Goal: Browse casually: Explore the website without a specific task or goal

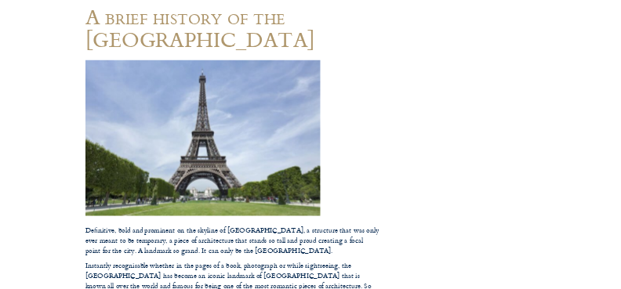
scroll to position [157, 0]
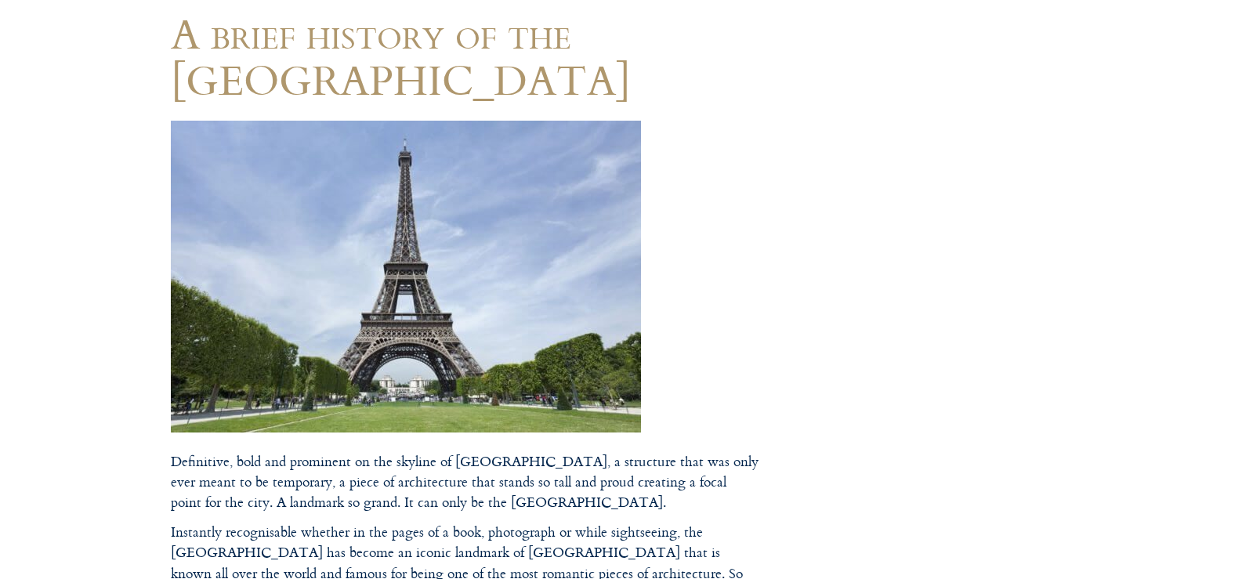
click at [465, 295] on img at bounding box center [406, 277] width 470 height 312
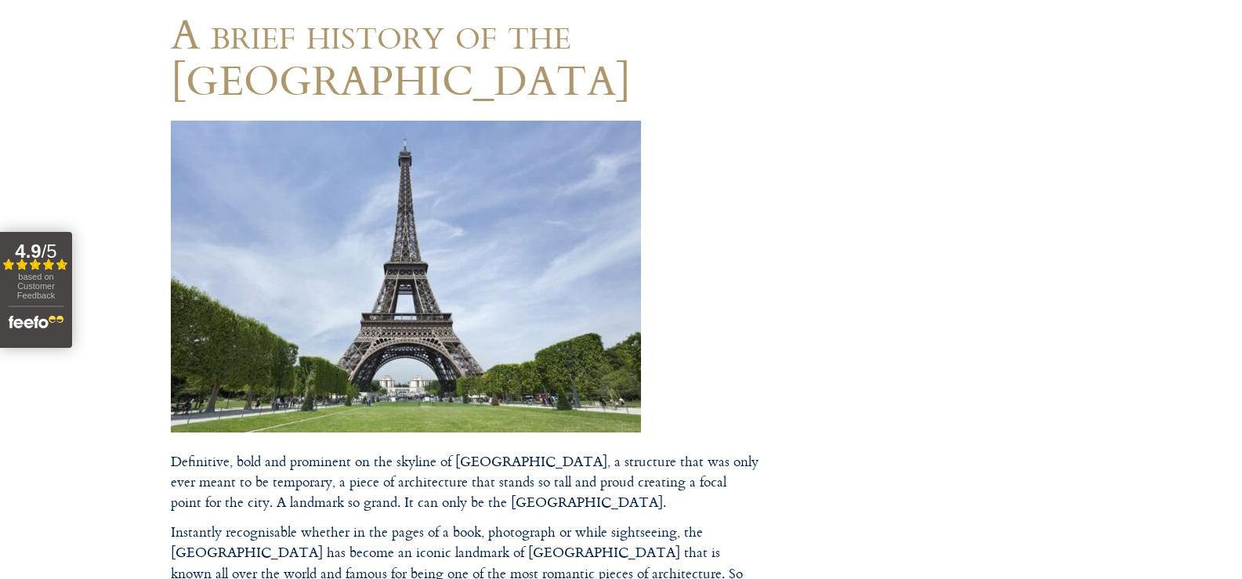
click at [491, 321] on img at bounding box center [406, 277] width 470 height 312
click at [488, 320] on img at bounding box center [406, 277] width 470 height 312
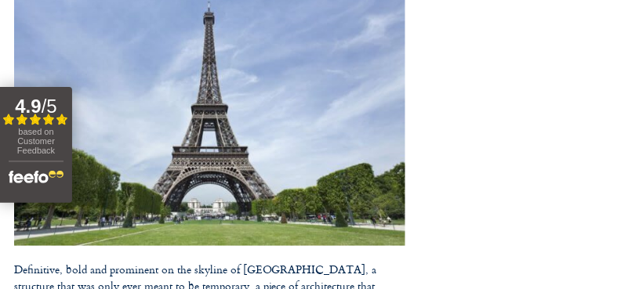
scroll to position [313, 0]
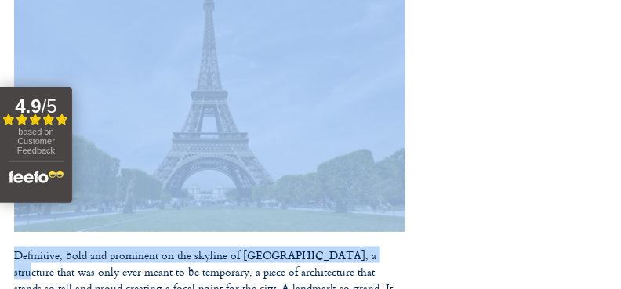
drag, startPoint x: 352, startPoint y: 253, endPoint x: 413, endPoint y: 251, distance: 61.2
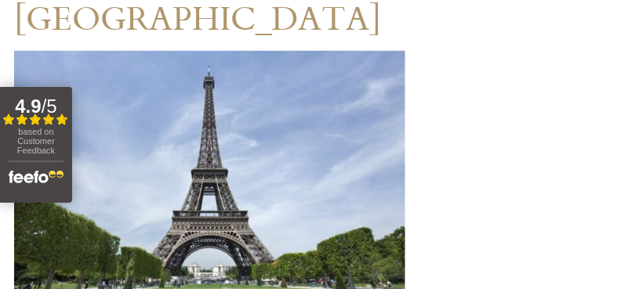
scroll to position [274, 0]
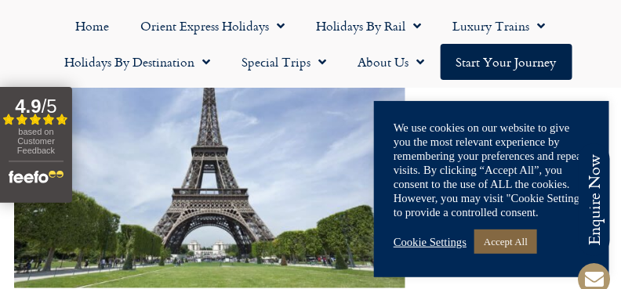
click at [496, 242] on link "Accept All" at bounding box center [505, 242] width 63 height 24
